Goal: Task Accomplishment & Management: Use online tool/utility

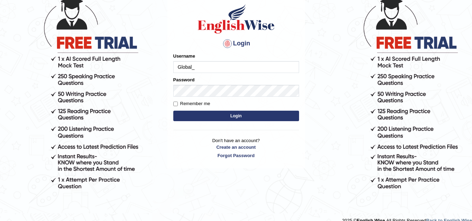
scroll to position [61, 0]
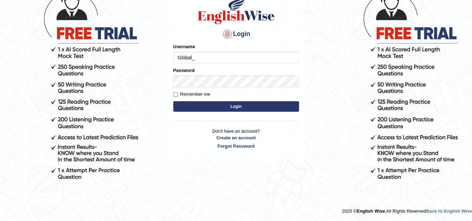
click at [215, 59] on input "Global_" at bounding box center [236, 58] width 126 height 12
type input "Global_1234"
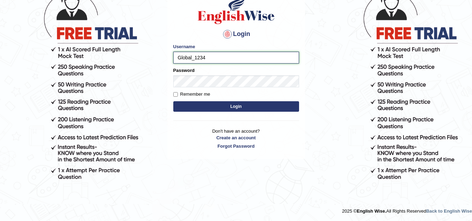
click at [229, 62] on input "Global_1234" at bounding box center [236, 58] width 126 height 12
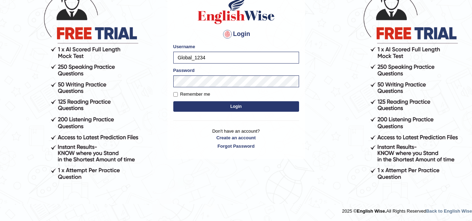
click at [213, 109] on button "Login" at bounding box center [236, 106] width 126 height 10
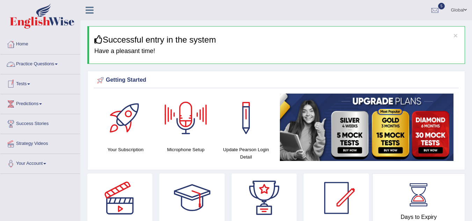
click at [25, 90] on link "Tests" at bounding box center [40, 82] width 80 height 17
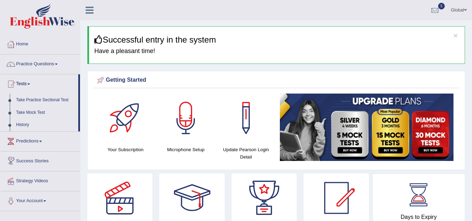
click at [35, 140] on link "Predictions" at bounding box center [40, 140] width 80 height 17
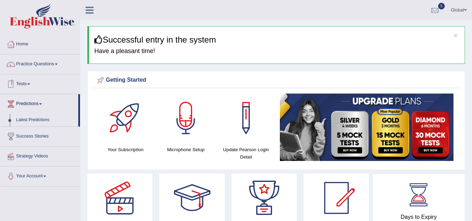
click at [31, 81] on link "Tests" at bounding box center [40, 82] width 80 height 17
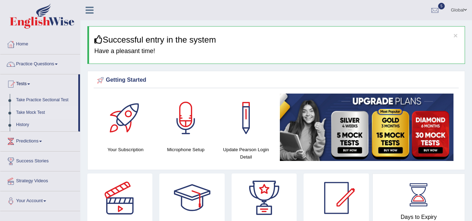
click at [31, 114] on link "Take Mock Test" at bounding box center [45, 112] width 65 height 13
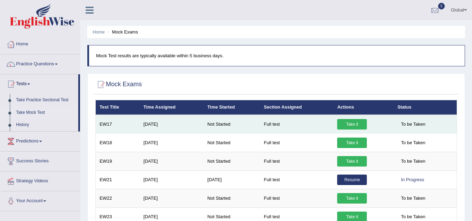
click at [355, 122] on link "Take it" at bounding box center [352, 124] width 30 height 10
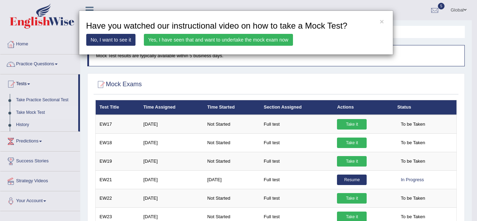
click at [108, 38] on link "No, I want to see it" at bounding box center [111, 40] width 50 height 12
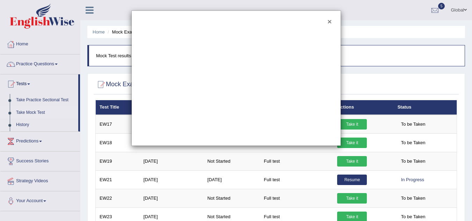
click at [329, 22] on button "×" at bounding box center [329, 21] width 4 height 7
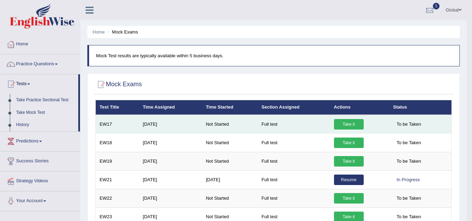
click at [342, 126] on link "Take it" at bounding box center [349, 124] width 30 height 10
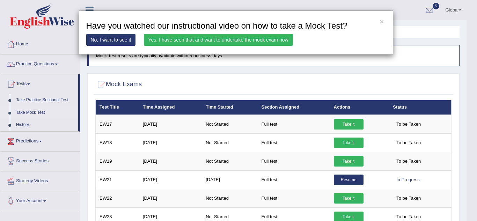
click at [160, 39] on link "Yes, I have seen that and want to undertake the mock exam now" at bounding box center [218, 40] width 149 height 12
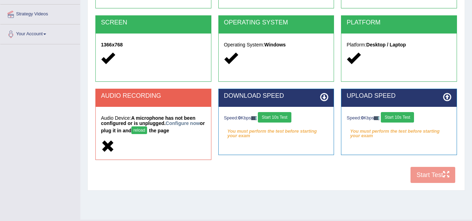
scroll to position [146, 0]
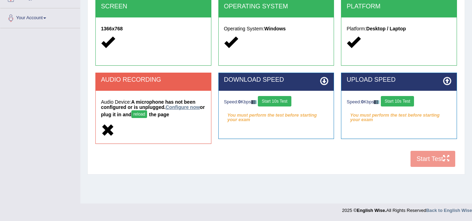
click at [184, 106] on link "Configure now" at bounding box center [182, 107] width 34 height 6
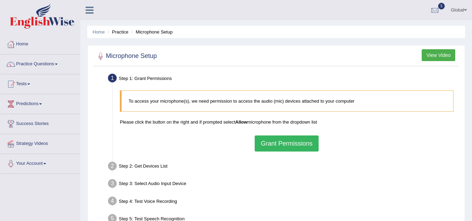
click at [286, 144] on button "Grant Permissions" at bounding box center [286, 143] width 64 height 16
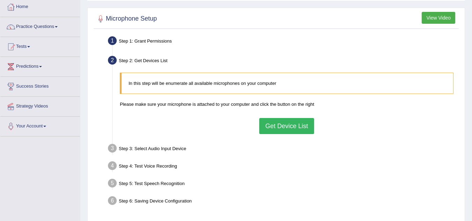
scroll to position [40, 0]
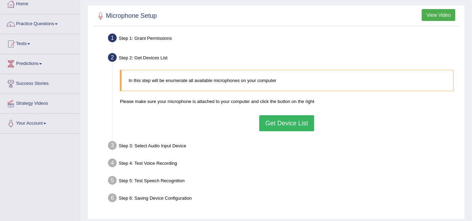
click at [288, 124] on button "Get Device List" at bounding box center [286, 123] width 54 height 16
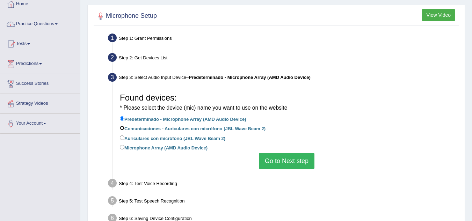
click at [124, 127] on input "Comunicaciones - Auriculares con micrófono (JBL Wave Beam 2)" at bounding box center [122, 128] width 5 height 5
radio input "true"
click at [293, 163] on button "Go to Next step" at bounding box center [286, 161] width 55 height 16
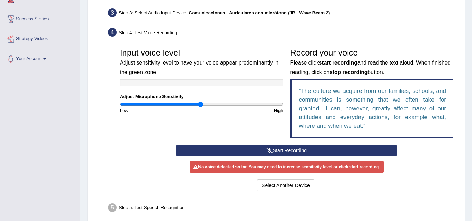
scroll to position [105, 0]
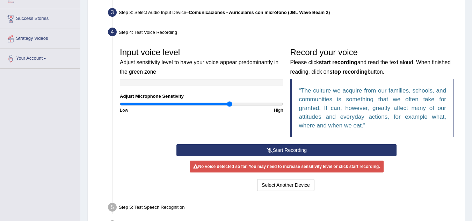
drag, startPoint x: 198, startPoint y: 104, endPoint x: 229, endPoint y: 109, distance: 31.1
click at [229, 107] on input "range" at bounding box center [201, 104] width 163 height 6
drag, startPoint x: 231, startPoint y: 104, endPoint x: 282, endPoint y: 110, distance: 51.6
click at [282, 107] on input "range" at bounding box center [201, 104] width 163 height 6
type input "1.46"
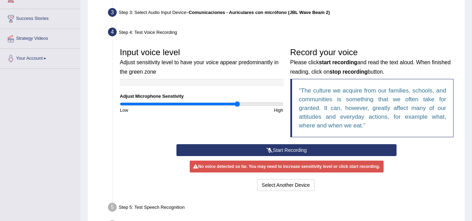
click at [237, 106] on input "range" at bounding box center [201, 104] width 163 height 6
click at [258, 147] on button "Start Recording" at bounding box center [286, 150] width 220 height 12
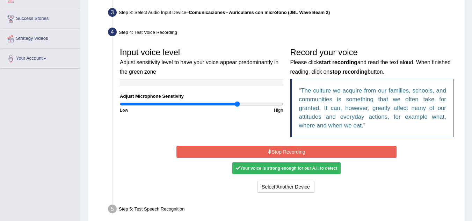
click at [251, 147] on button "Stop Recording" at bounding box center [286, 152] width 220 height 12
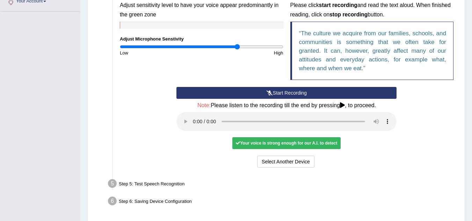
scroll to position [164, 0]
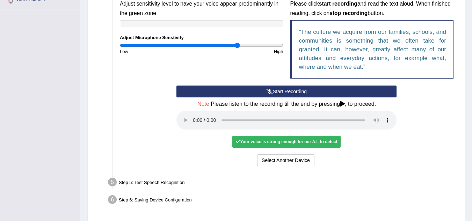
click at [239, 139] on div "Your voice is strong enough for our A.I. to detect" at bounding box center [286, 142] width 108 height 12
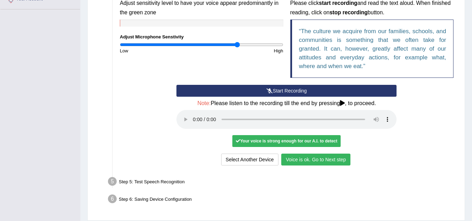
scroll to position [187, 0]
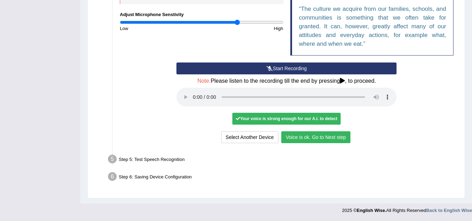
click at [309, 136] on button "Voice is ok. Go to Next step" at bounding box center [315, 137] width 69 height 12
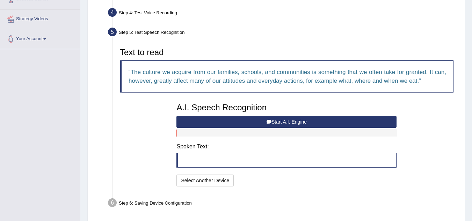
scroll to position [123, 0]
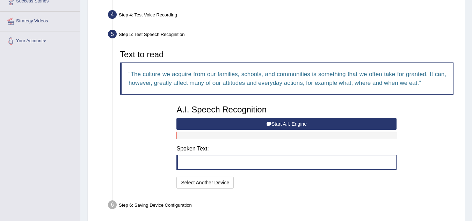
click at [253, 123] on button "Start A.I. Engine" at bounding box center [286, 124] width 220 height 12
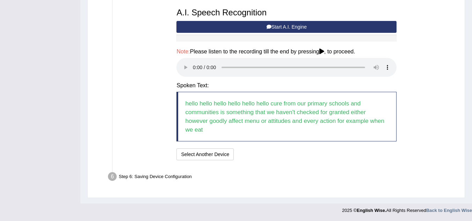
scroll to position [166, 0]
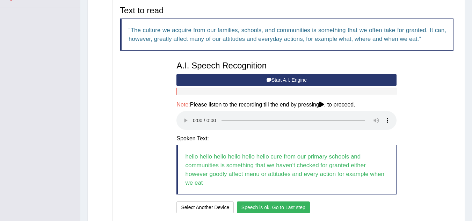
click at [271, 207] on button "Speech is ok. Go to Last step" at bounding box center [273, 207] width 73 height 12
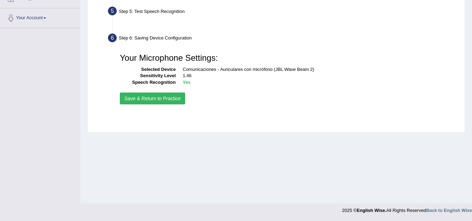
scroll to position [146, 0]
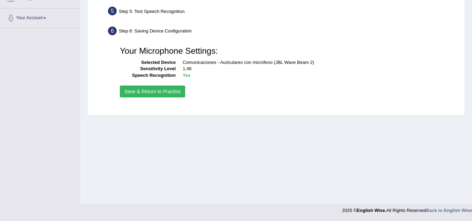
click at [160, 88] on button "Save & Return to Practice" at bounding box center [152, 92] width 65 height 12
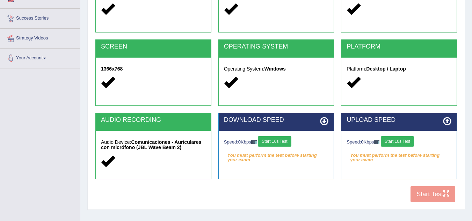
click at [281, 138] on button "Start 10s Test" at bounding box center [274, 141] width 33 height 10
click at [283, 141] on button "Start 10s Test" at bounding box center [281, 141] width 33 height 10
click at [398, 142] on button "Start 10s Test" at bounding box center [396, 141] width 33 height 10
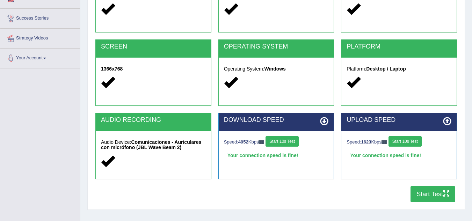
drag, startPoint x: 430, startPoint y: 196, endPoint x: 427, endPoint y: 198, distance: 3.9
click at [427, 198] on button "Start Test" at bounding box center [432, 194] width 45 height 16
